Goal: Find specific page/section: Find specific page/section

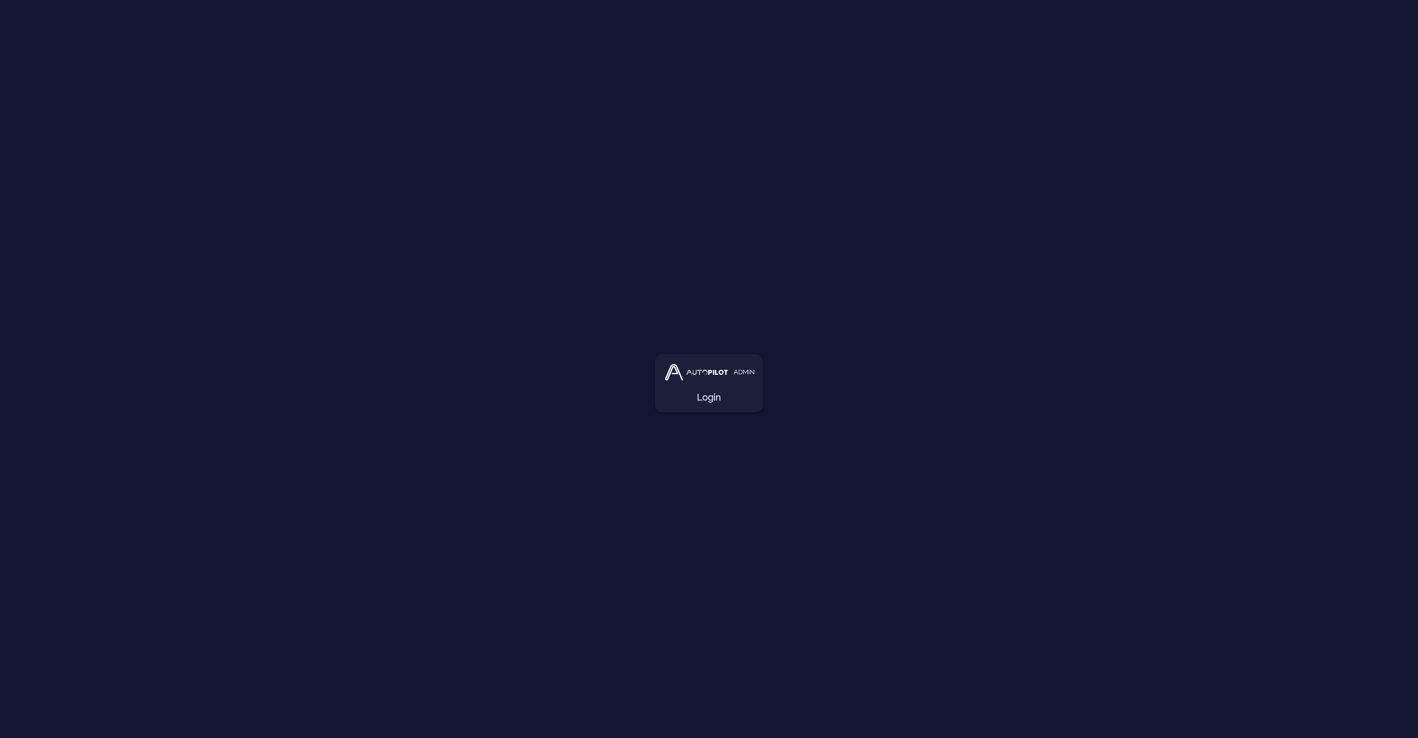
click at [706, 384] on div "ADMIN Login" at bounding box center [708, 383] width 91 height 42
click at [710, 396] on link "Login" at bounding box center [709, 397] width 24 height 14
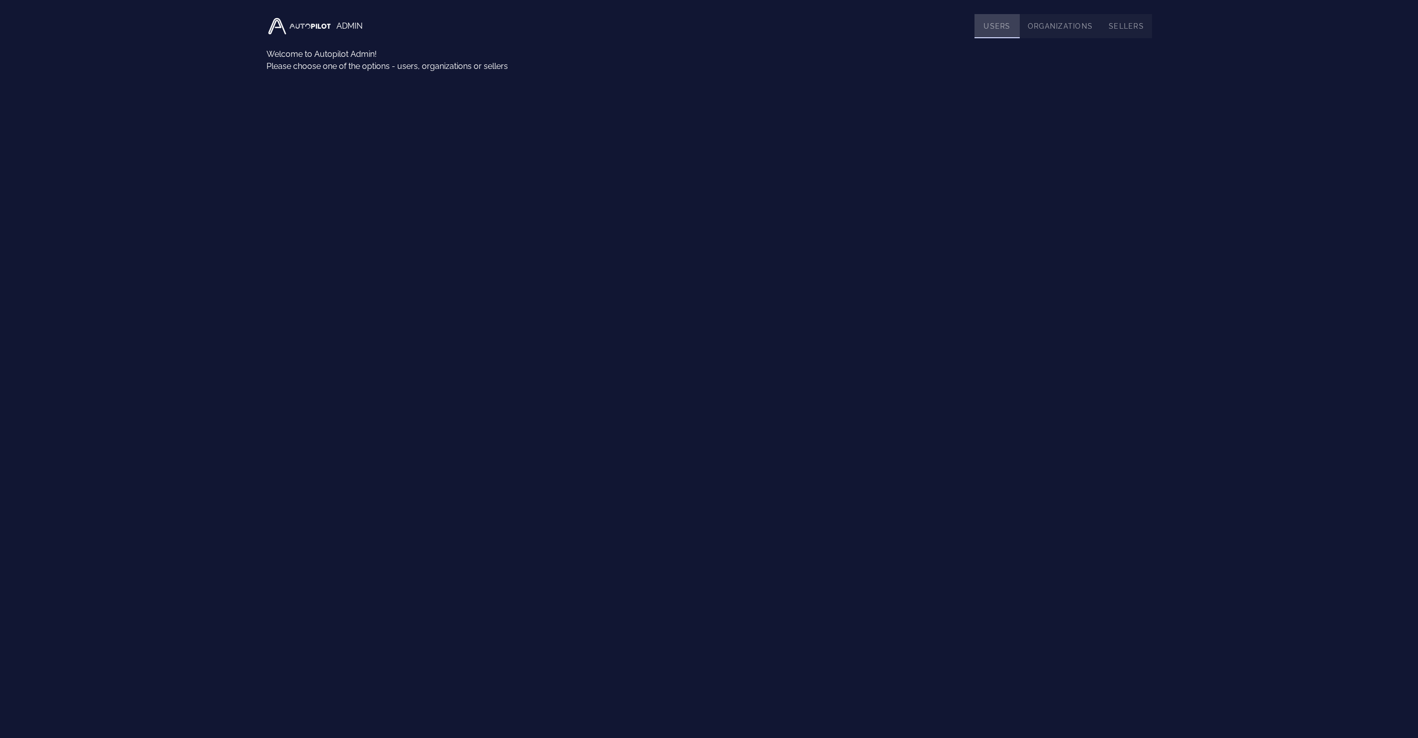
click at [990, 28] on link "Users" at bounding box center [996, 26] width 45 height 24
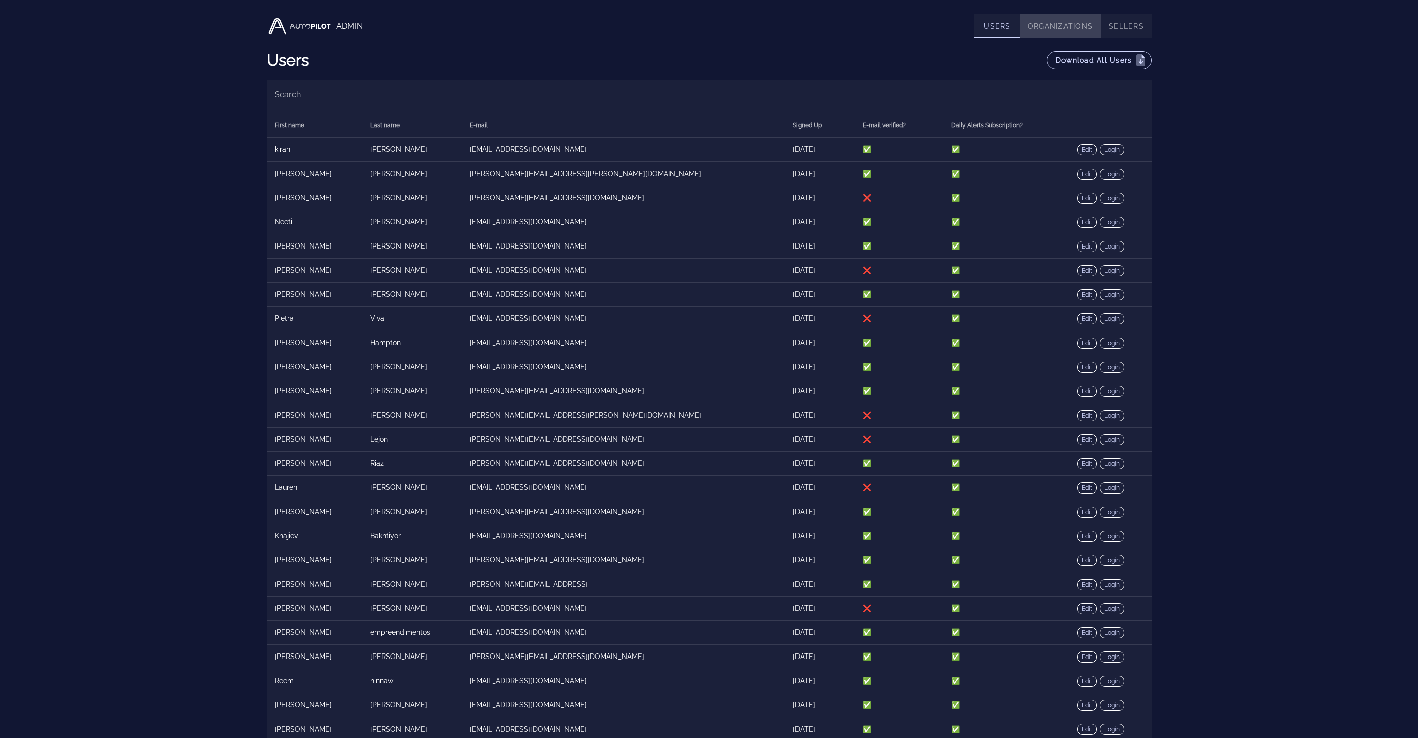
click at [1054, 31] on link "Organizations" at bounding box center [1060, 26] width 81 height 24
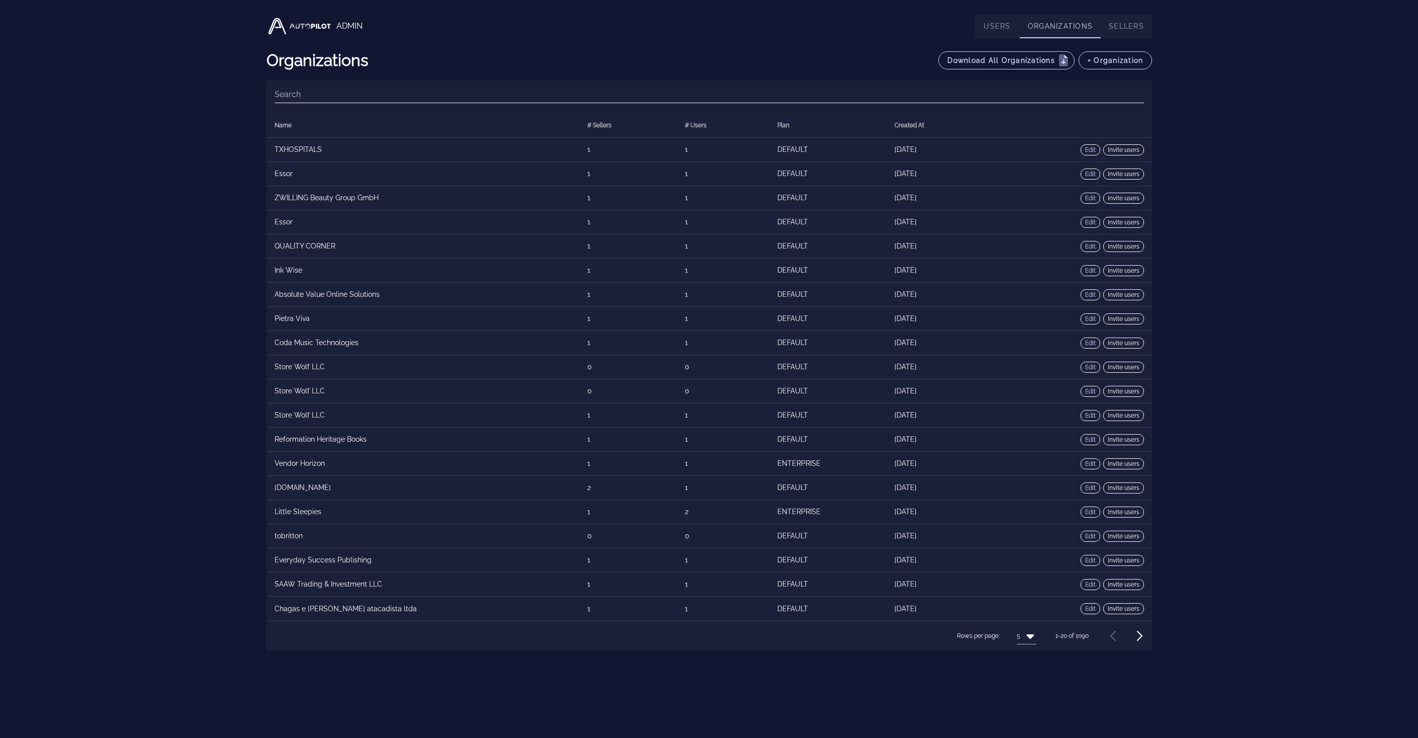
click at [736, 88] on input "Search" at bounding box center [709, 94] width 869 height 16
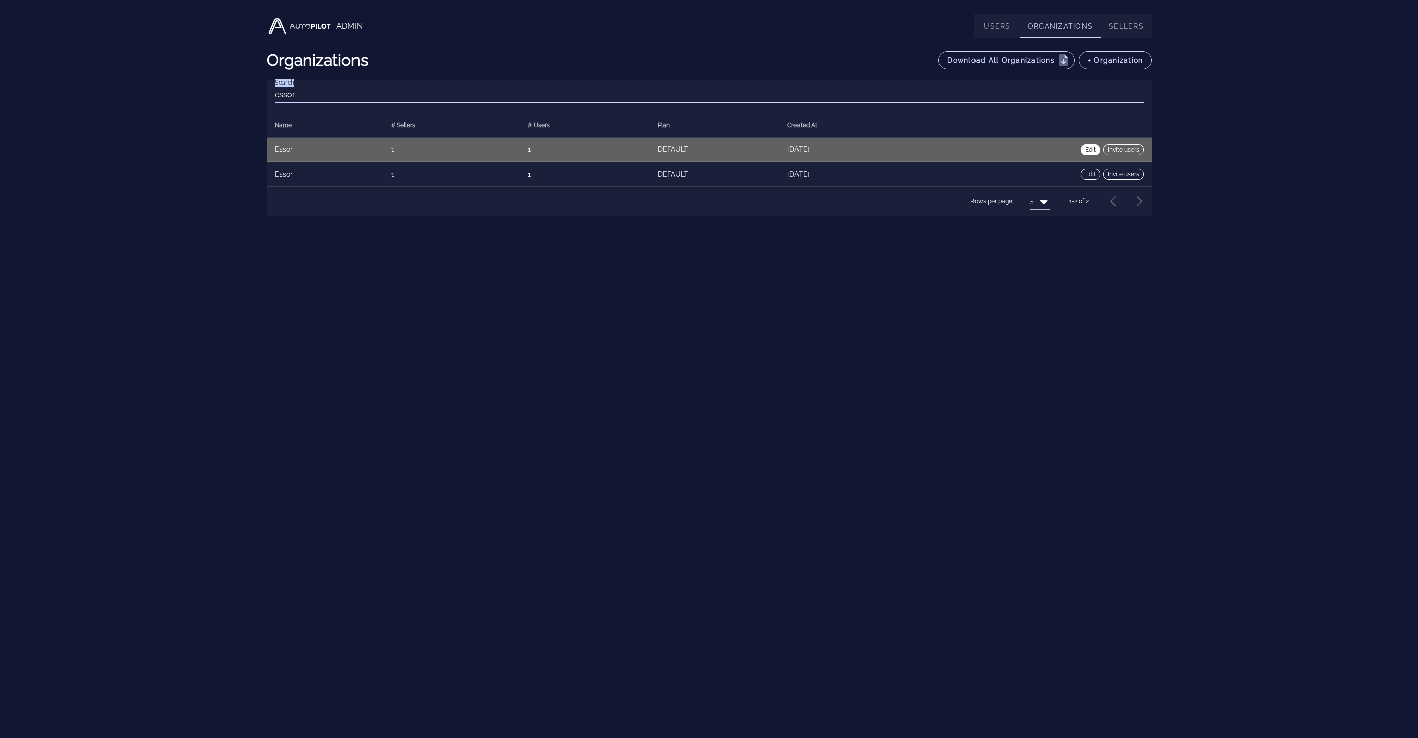
type input "essor"
click at [1086, 148] on link "Edit" at bounding box center [1090, 149] width 20 height 11
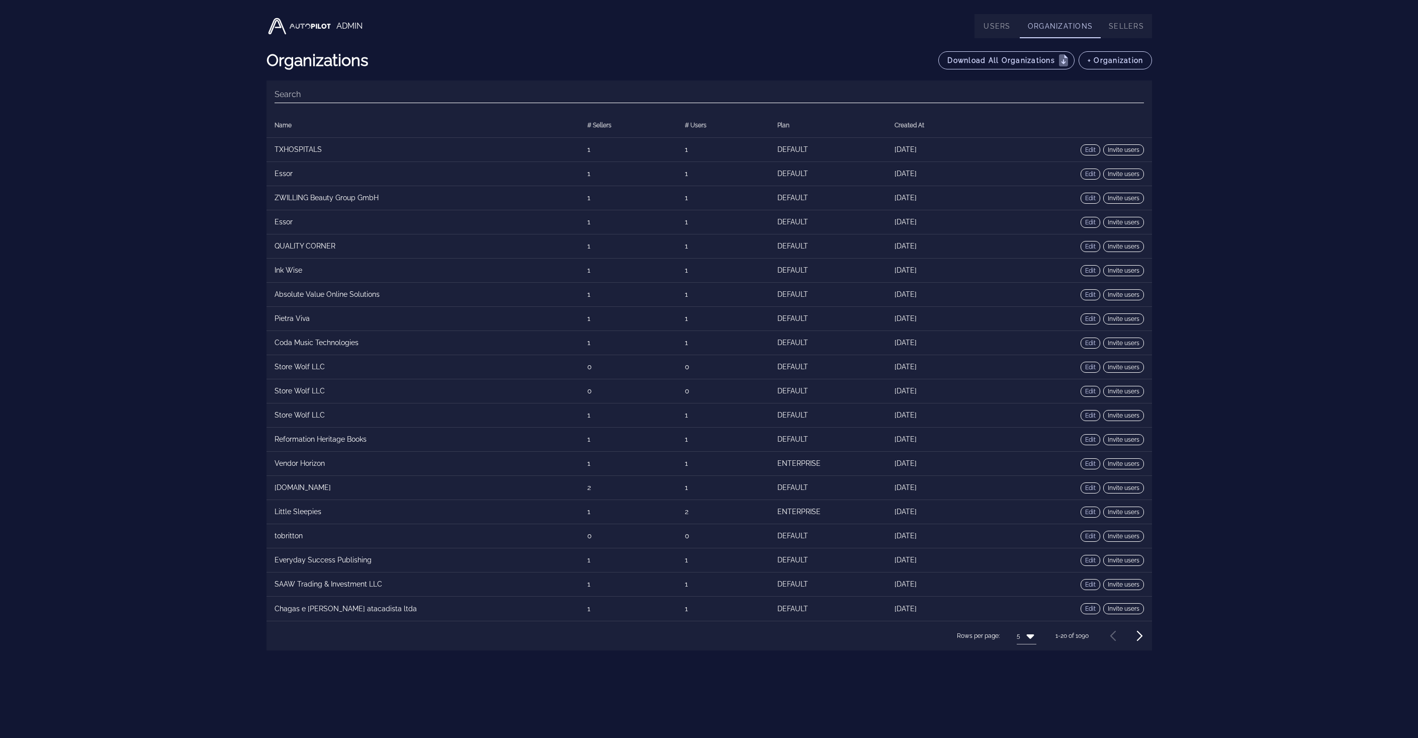
click at [930, 94] on input "Search" at bounding box center [709, 94] width 869 height 16
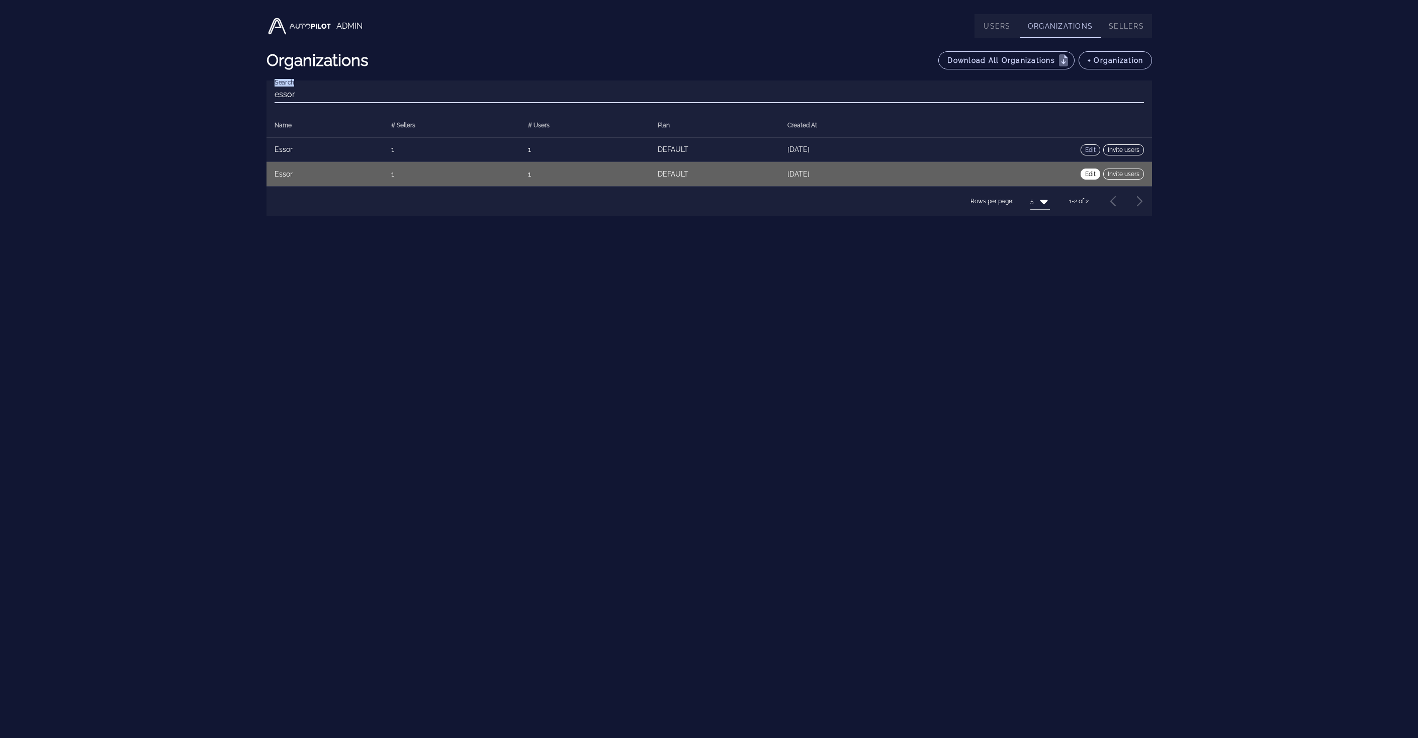
type input "essor"
click at [1087, 171] on link "Edit" at bounding box center [1090, 173] width 20 height 11
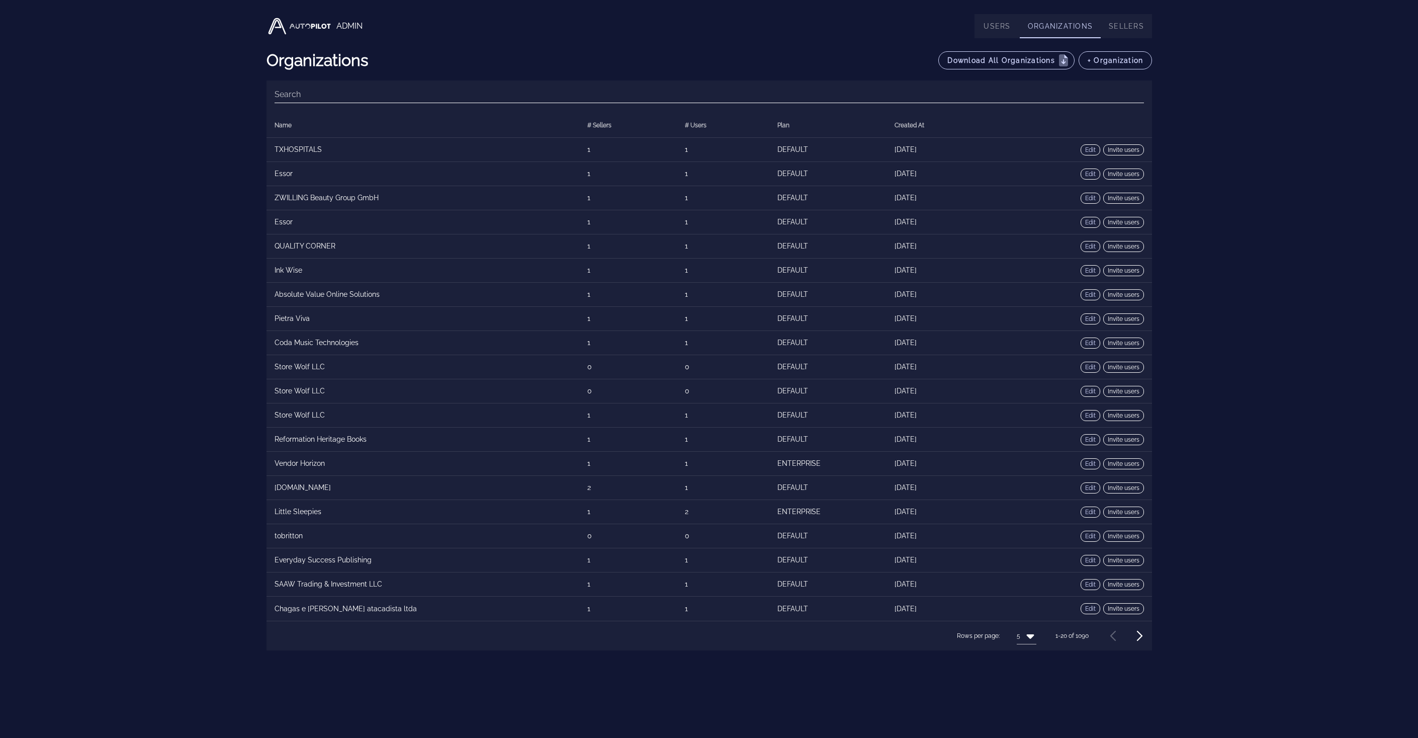
click at [978, 92] on input "Search" at bounding box center [709, 94] width 869 height 16
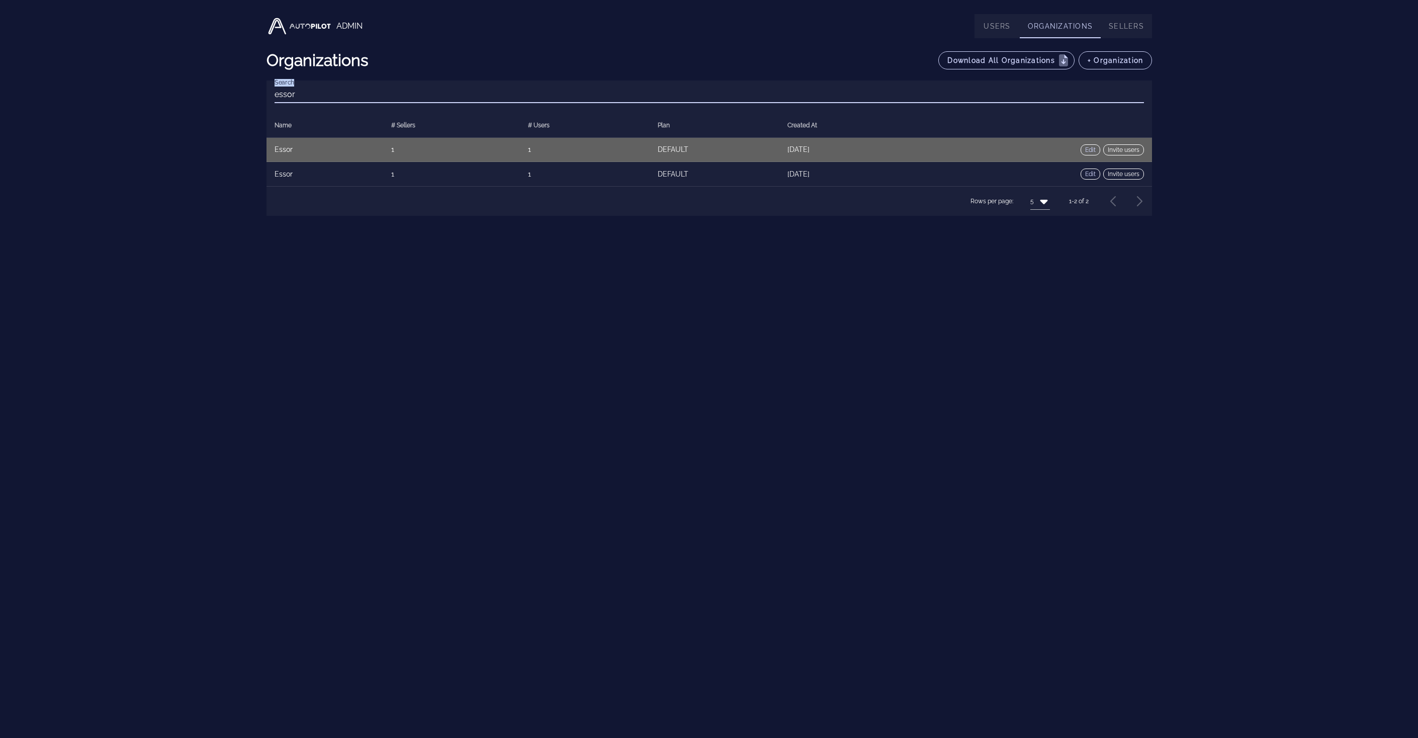
type input "essor"
click at [912, 147] on td "[DATE]" at bounding box center [855, 150] width 152 height 24
click at [1086, 151] on link "Edit" at bounding box center [1090, 149] width 20 height 11
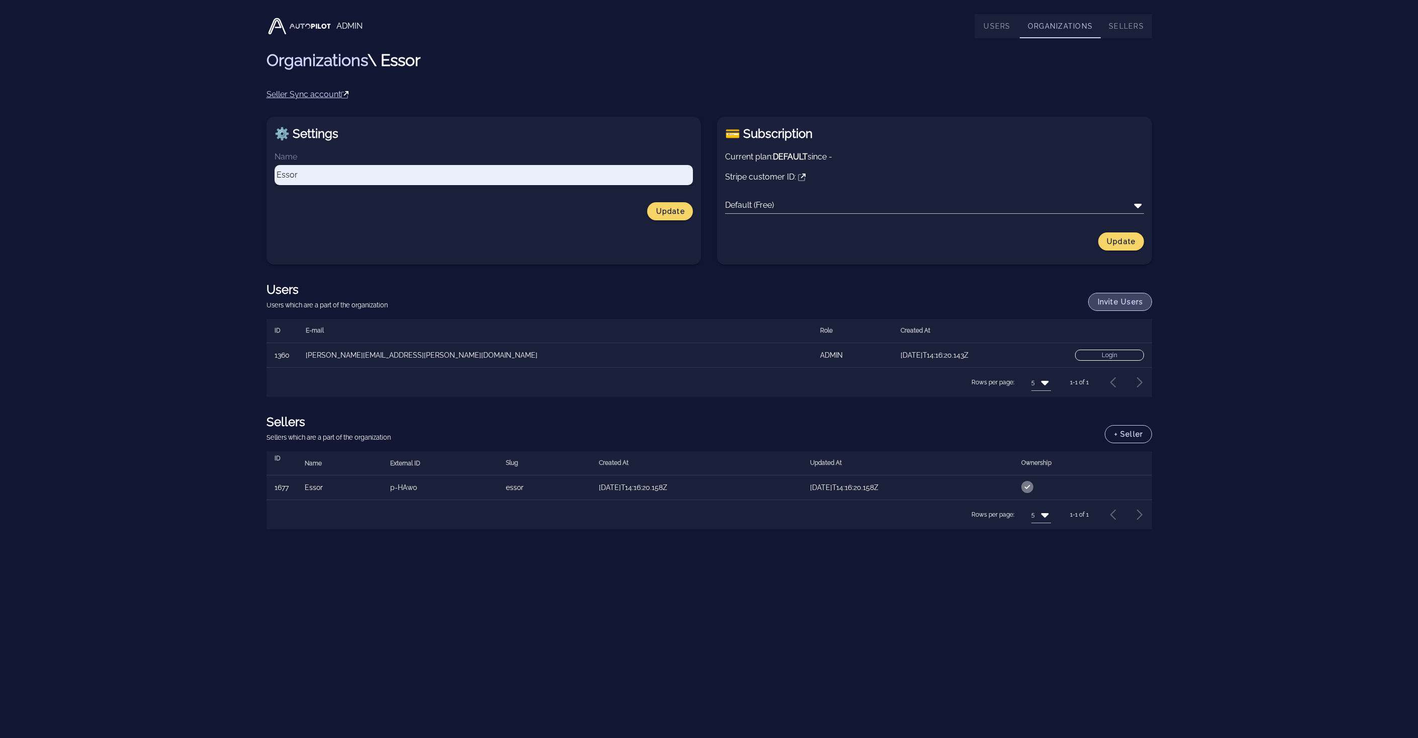
click at [1120, 305] on span "Invite users" at bounding box center [1120, 302] width 46 height 8
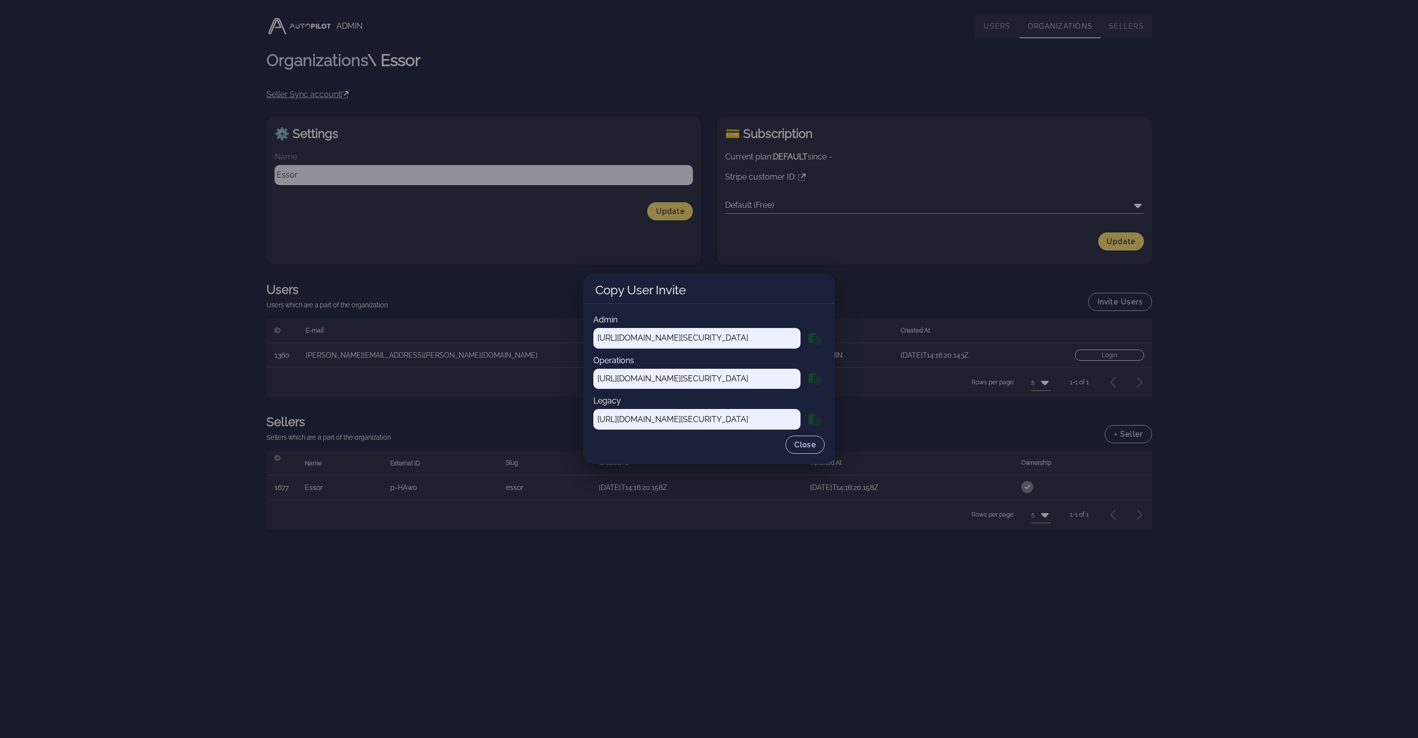
click at [810, 336] on icon "button" at bounding box center [812, 337] width 8 height 11
click at [813, 685] on div at bounding box center [709, 369] width 1418 height 738
